Goal: Information Seeking & Learning: Learn about a topic

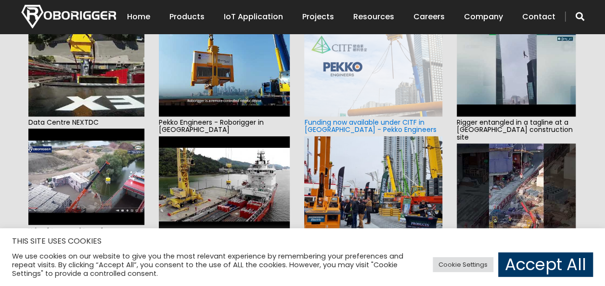
scroll to position [18, 0]
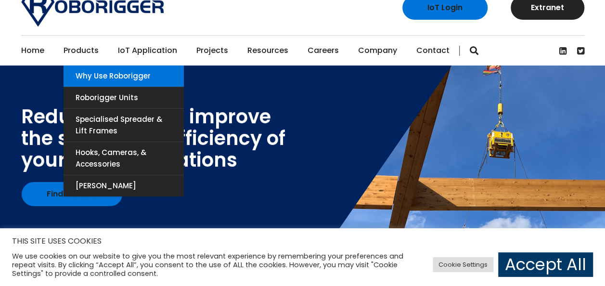
click at [122, 77] on link "Why use Roborigger" at bounding box center [124, 75] width 120 height 21
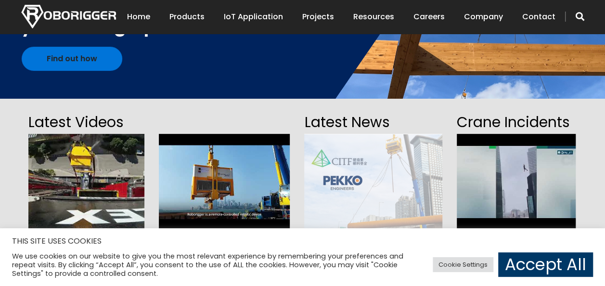
scroll to position [162, 0]
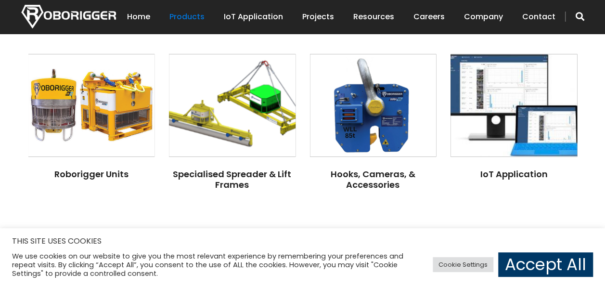
scroll to position [819, 0]
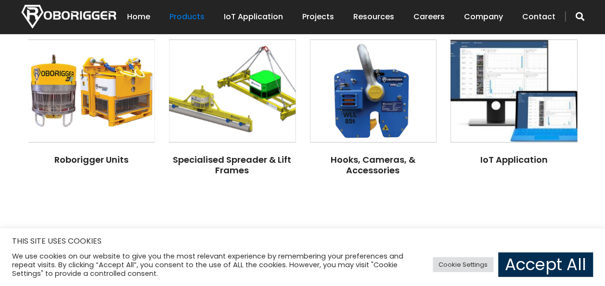
click at [534, 258] on link "Accept All" at bounding box center [545, 264] width 95 height 25
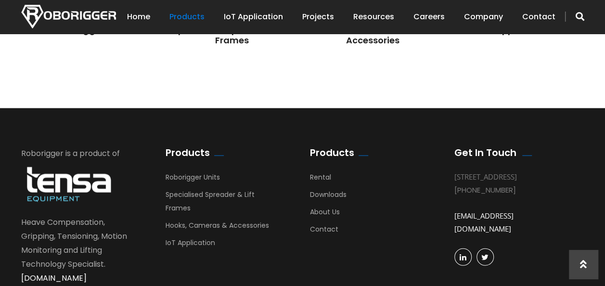
scroll to position [963, 0]
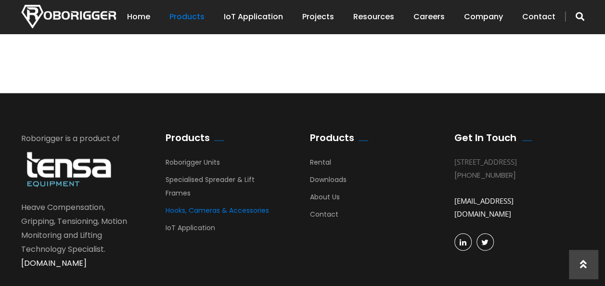
click at [212, 208] on link "Hooks, Cameras & Accessories" at bounding box center [218, 213] width 104 height 14
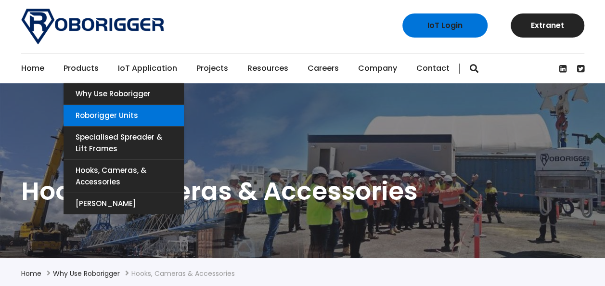
click at [104, 112] on link "Roborigger Units" at bounding box center [124, 115] width 120 height 21
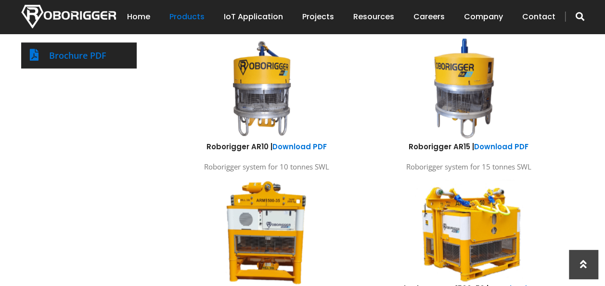
scroll to position [481, 0]
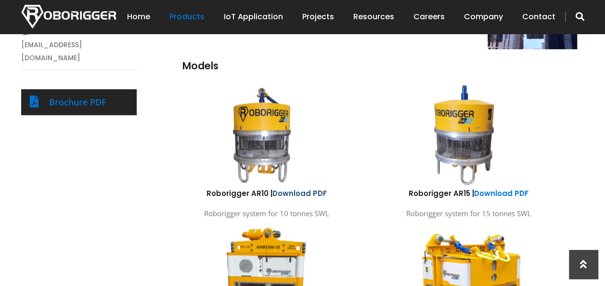
click at [289, 188] on link "Download PDF" at bounding box center [300, 193] width 54 height 10
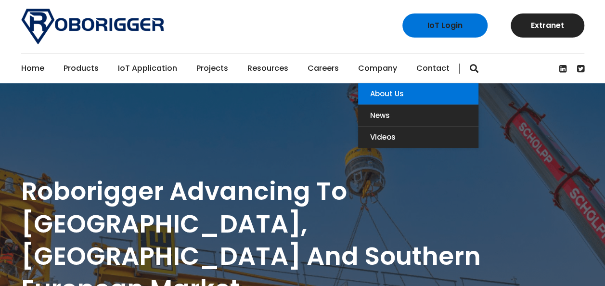
click at [374, 90] on link "About Us" at bounding box center [418, 93] width 120 height 21
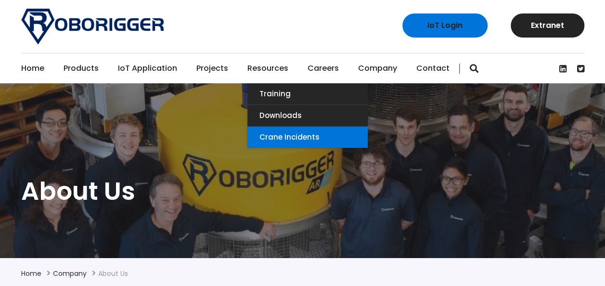
click at [280, 137] on link "Crane Incidents" at bounding box center [307, 137] width 120 height 21
